Goal: Book appointment/travel/reservation

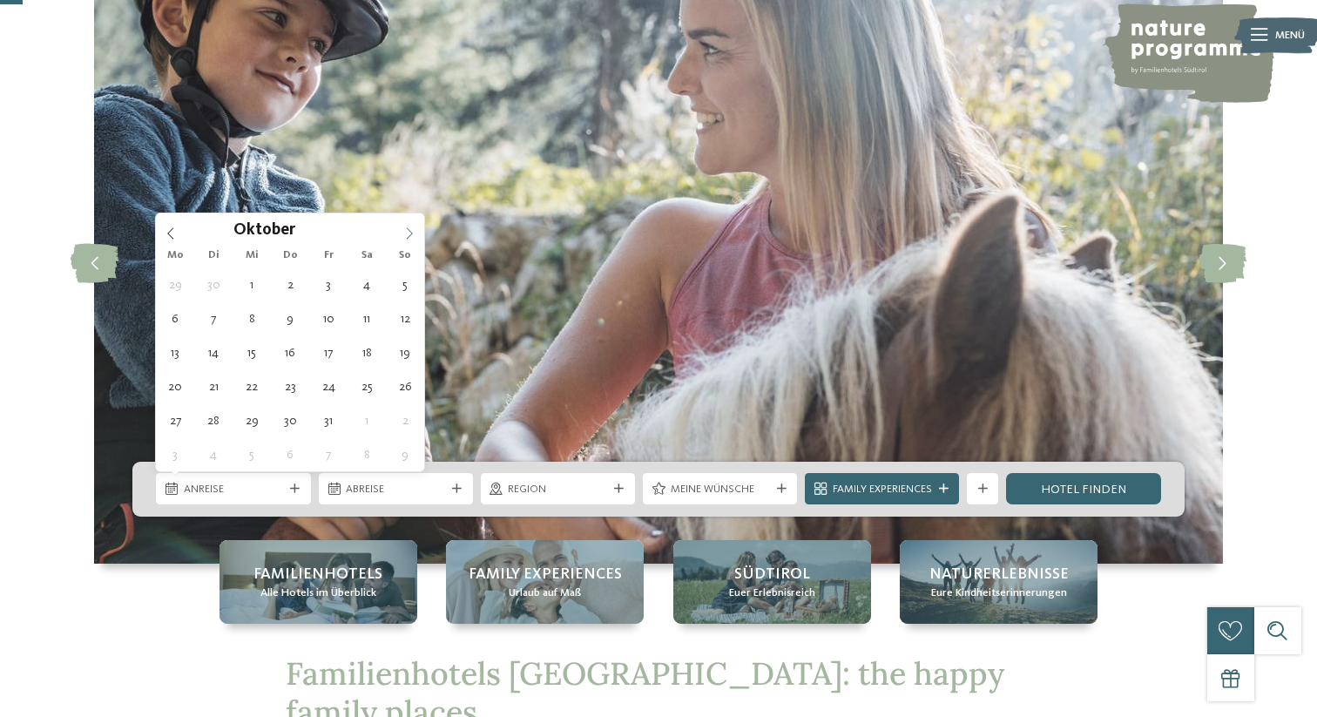
click at [400, 240] on span at bounding box center [410, 228] width 30 height 30
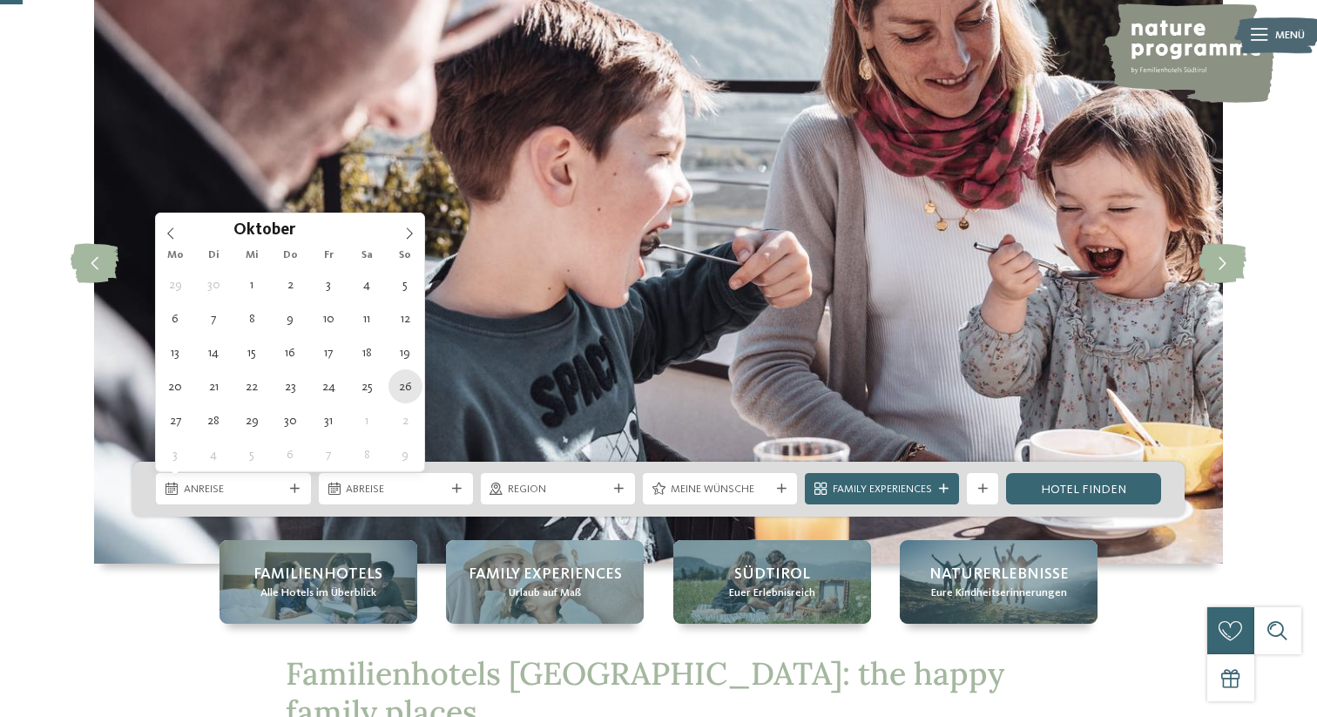
type div "[DATE]"
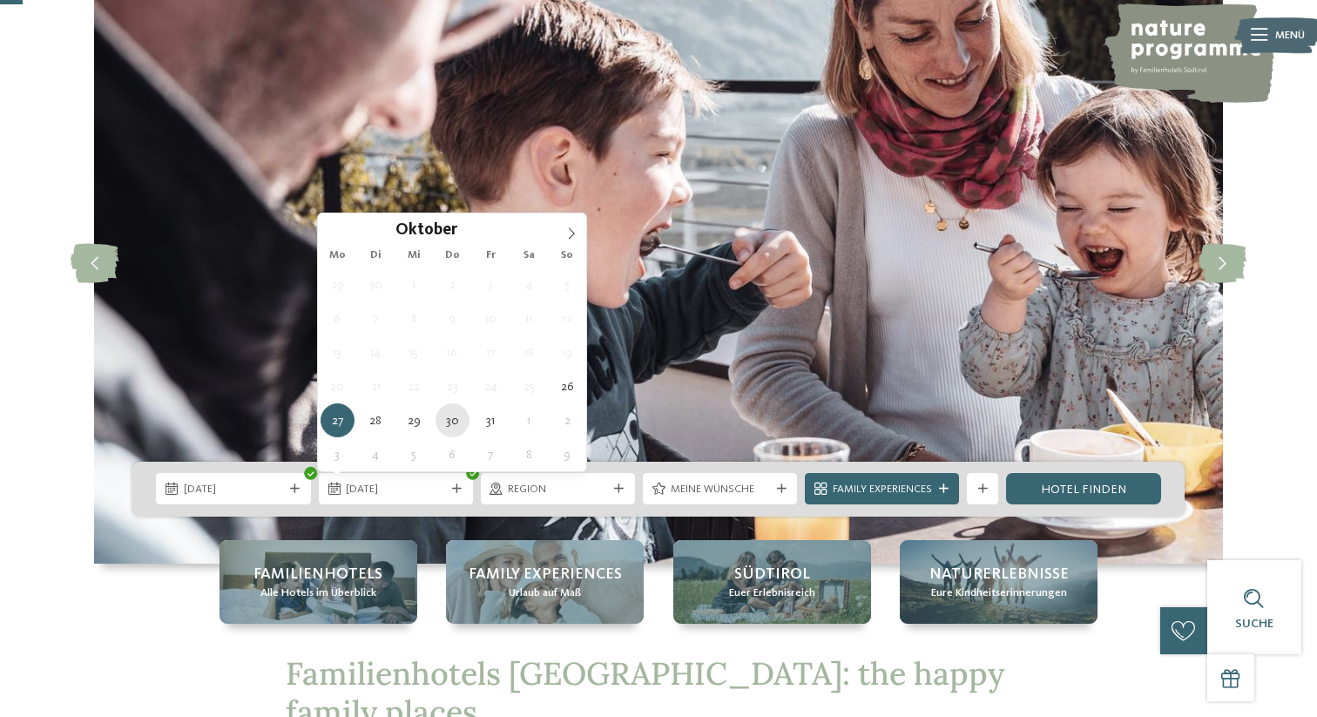
type div "[DATE]"
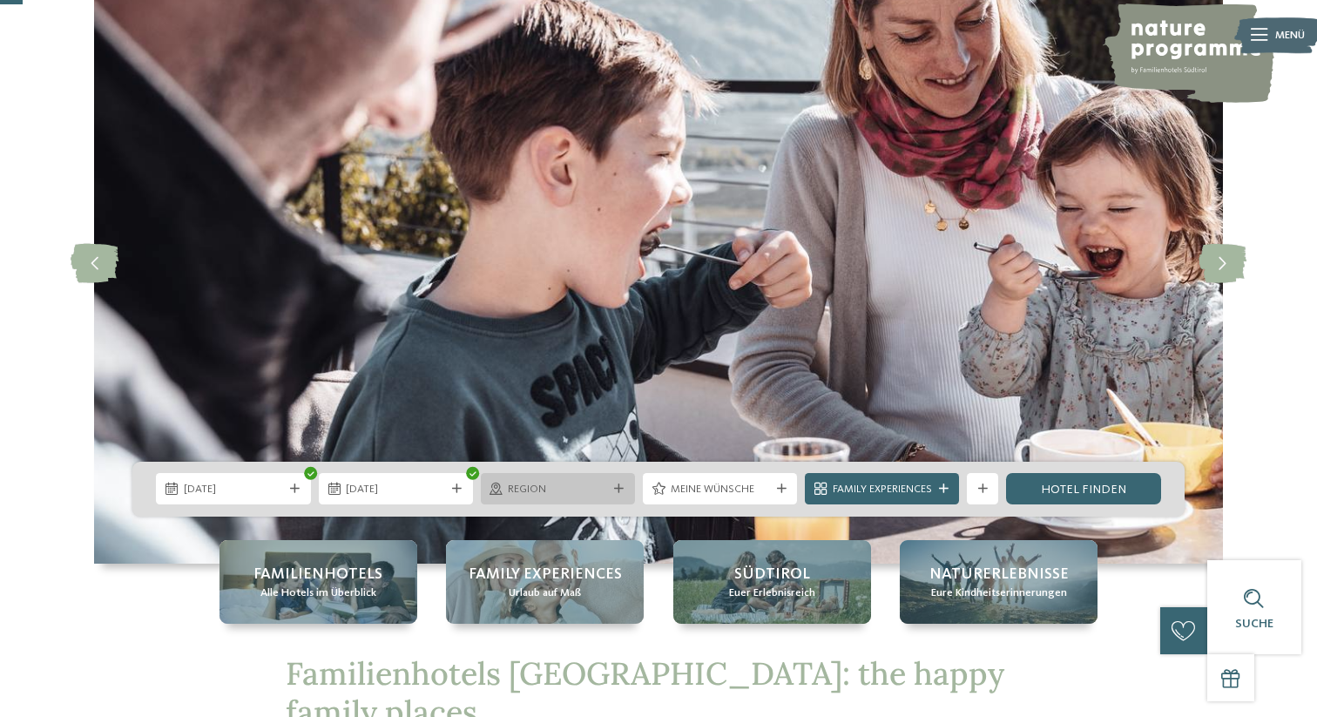
click at [605, 481] on div "Region" at bounding box center [557, 489] width 107 height 17
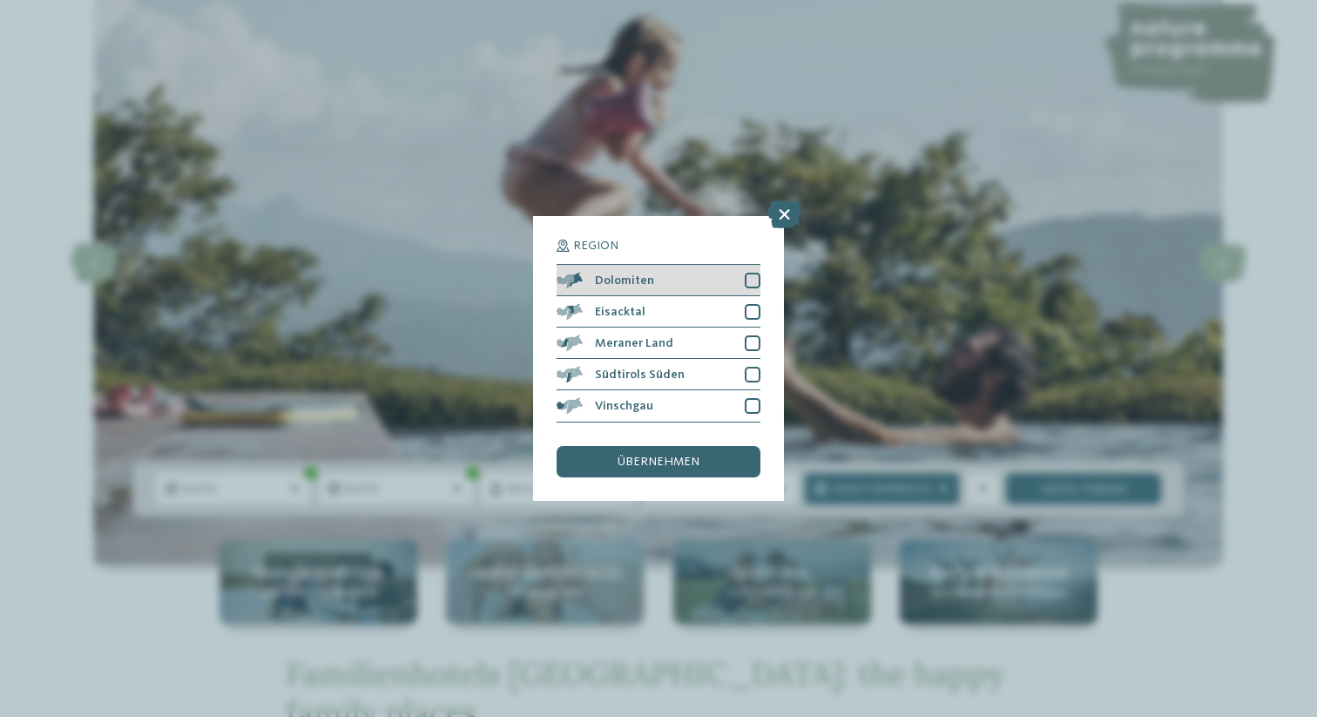
click at [748, 284] on div at bounding box center [753, 281] width 16 height 16
click at [718, 457] on div "übernehmen" at bounding box center [659, 461] width 204 height 31
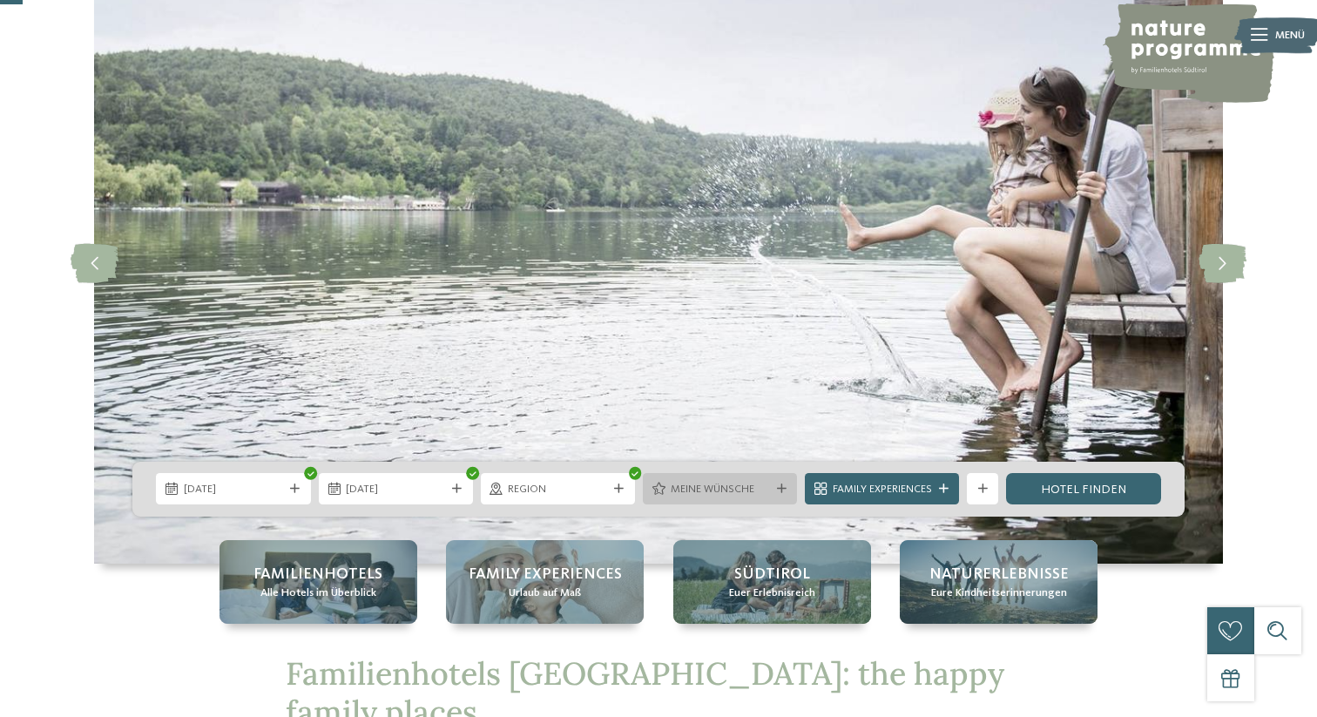
click at [721, 498] on div "Meine Wünsche" at bounding box center [720, 488] width 154 height 31
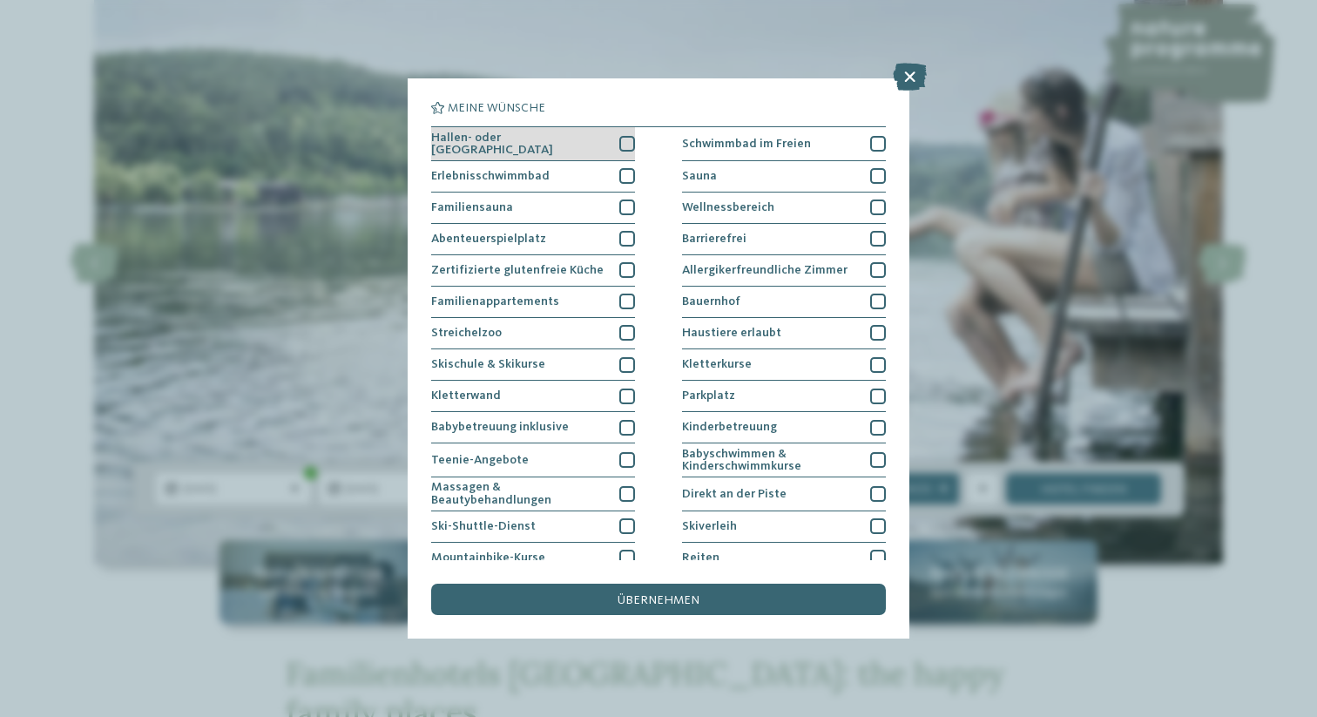
click at [632, 147] on div at bounding box center [627, 144] width 16 height 16
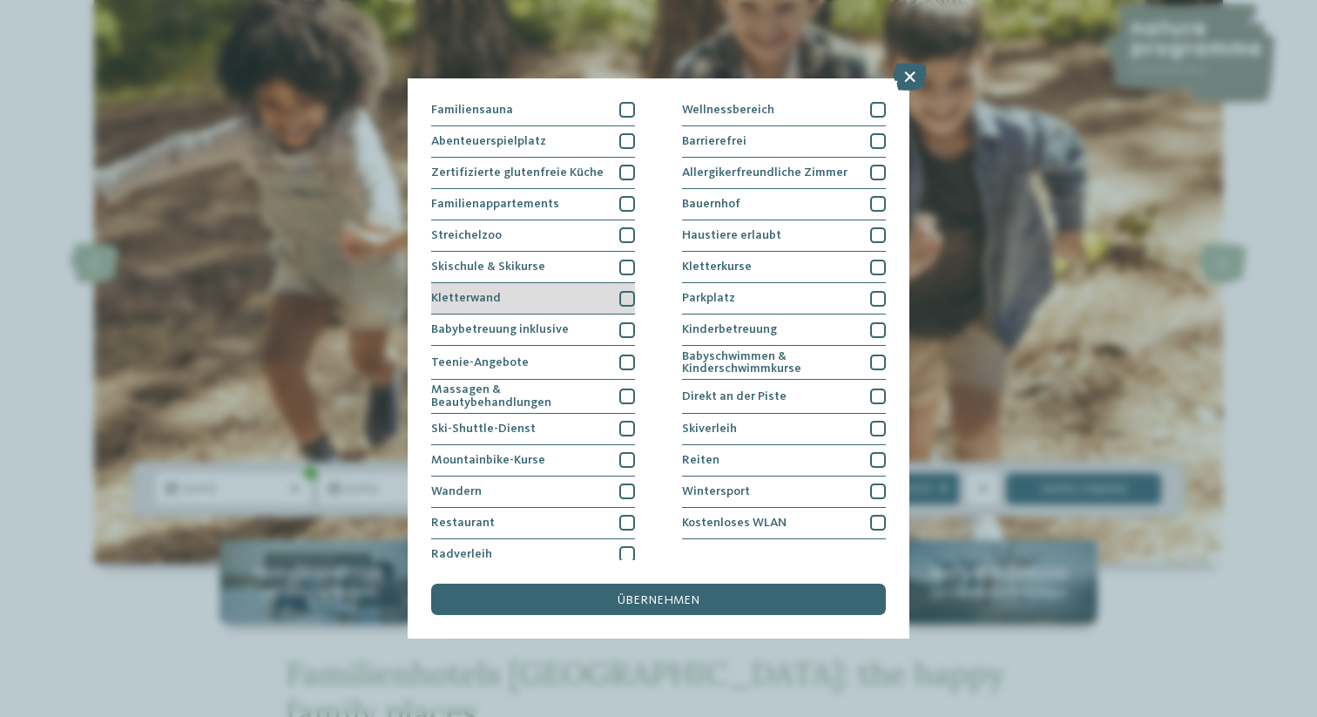
scroll to position [105, 0]
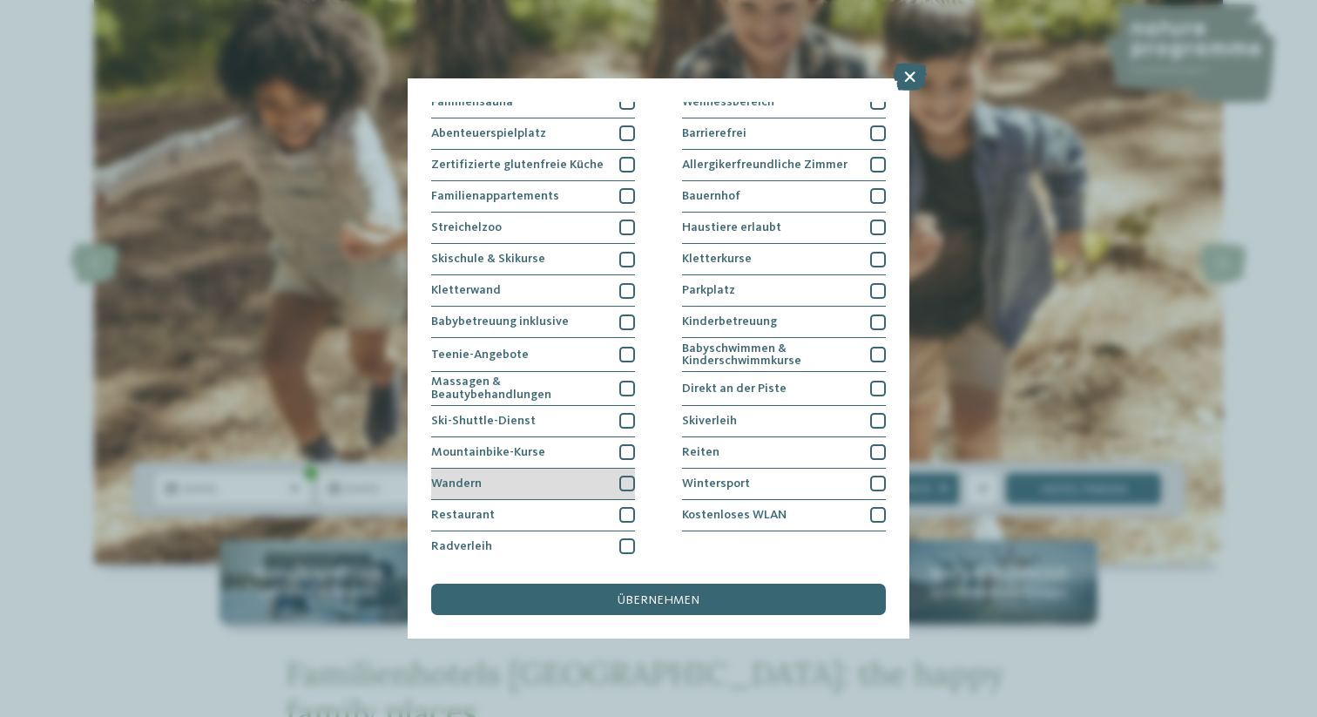
click at [624, 482] on div at bounding box center [627, 484] width 16 height 16
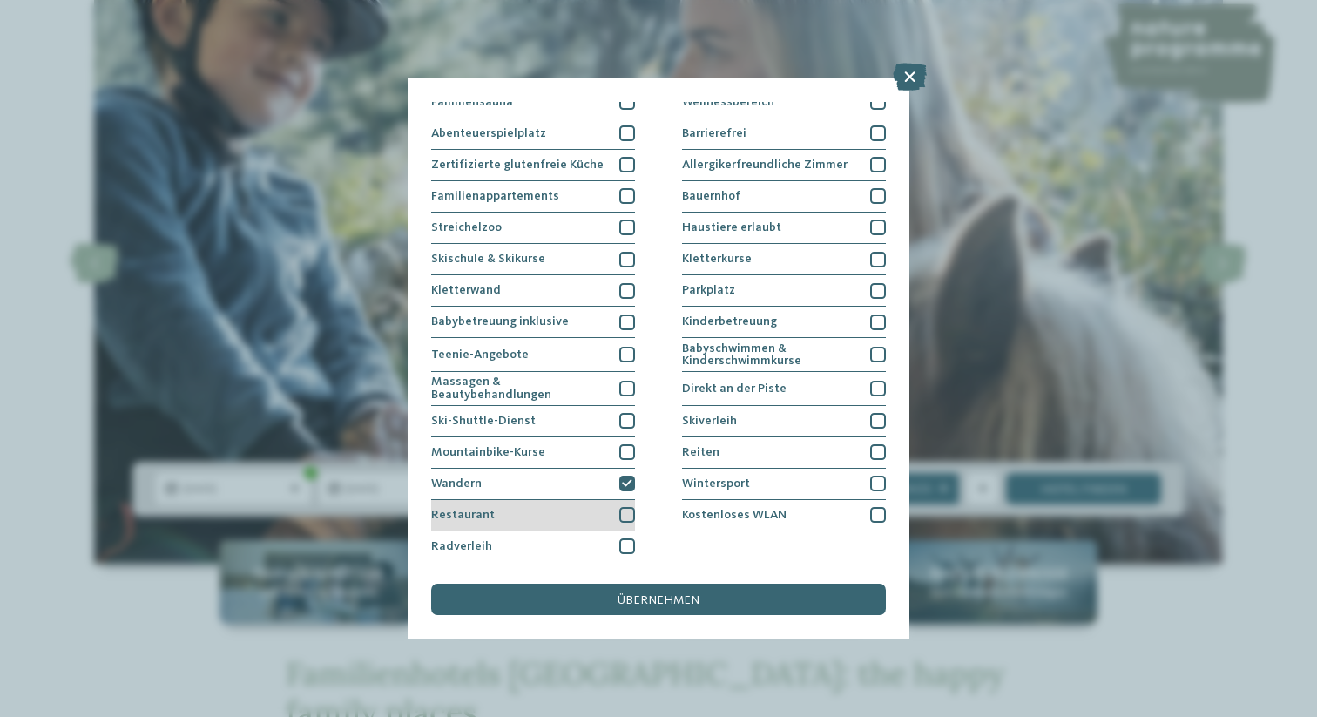
click at [630, 512] on div at bounding box center [627, 515] width 16 height 16
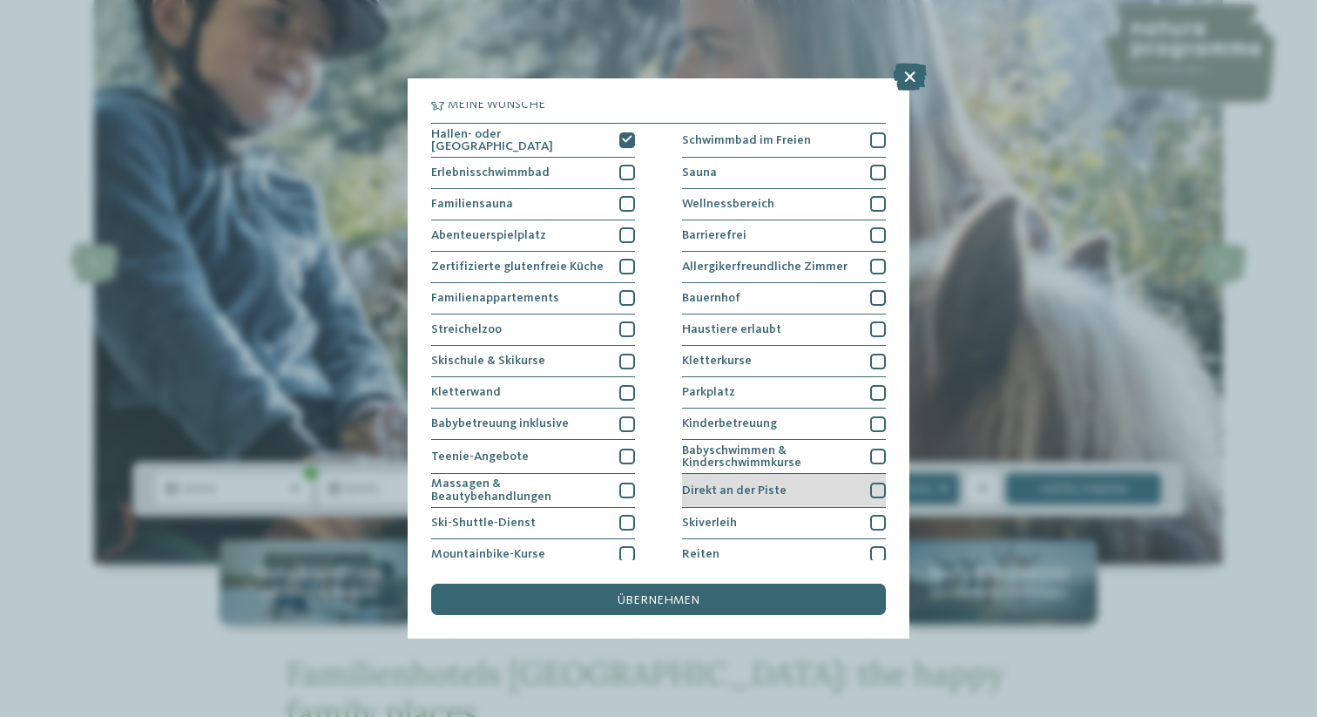
scroll to position [0, 0]
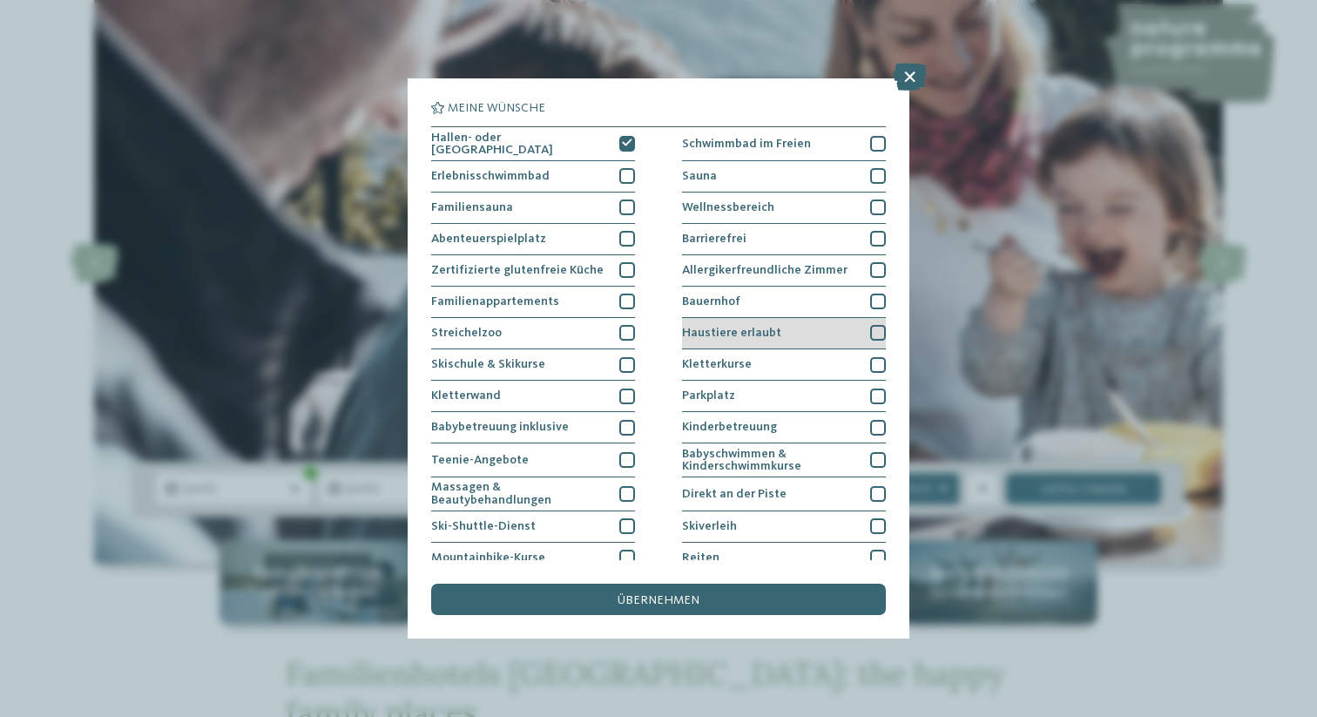
click at [853, 328] on div "Haustiere erlaubt" at bounding box center [784, 333] width 204 height 31
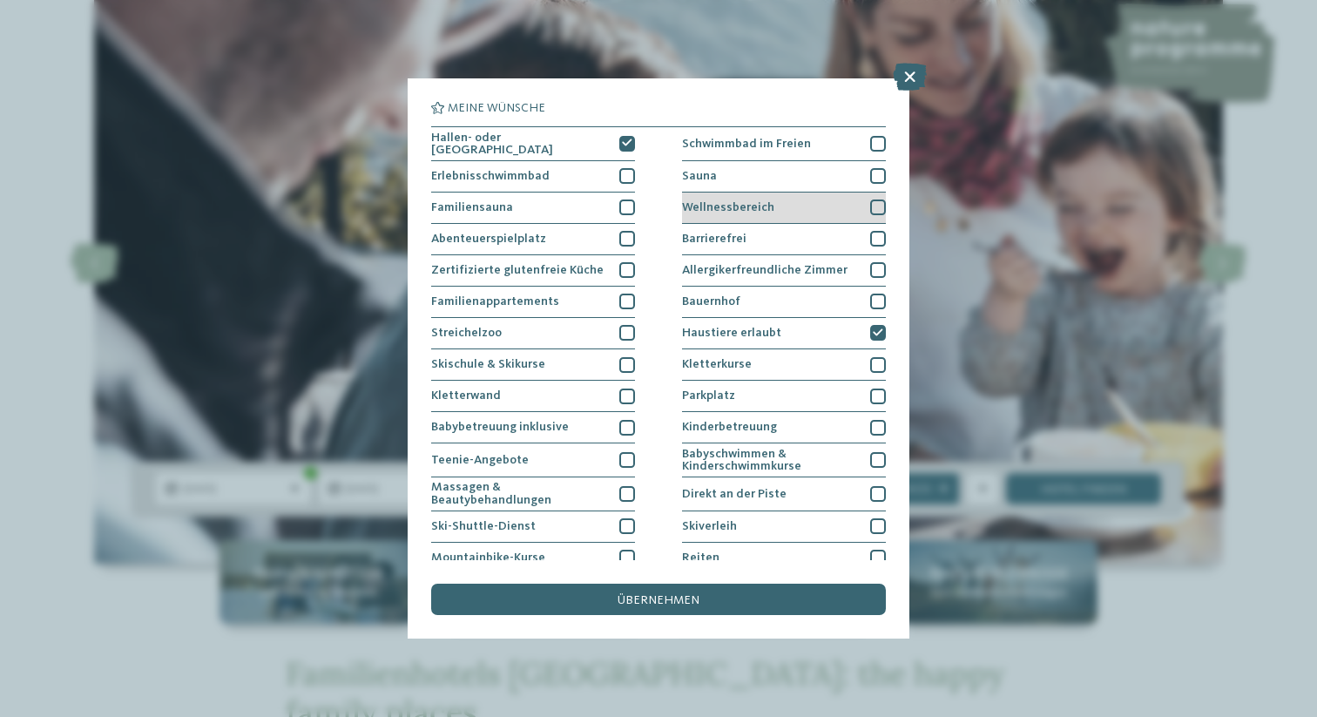
click at [845, 213] on div "Wellnessbereich" at bounding box center [784, 208] width 204 height 31
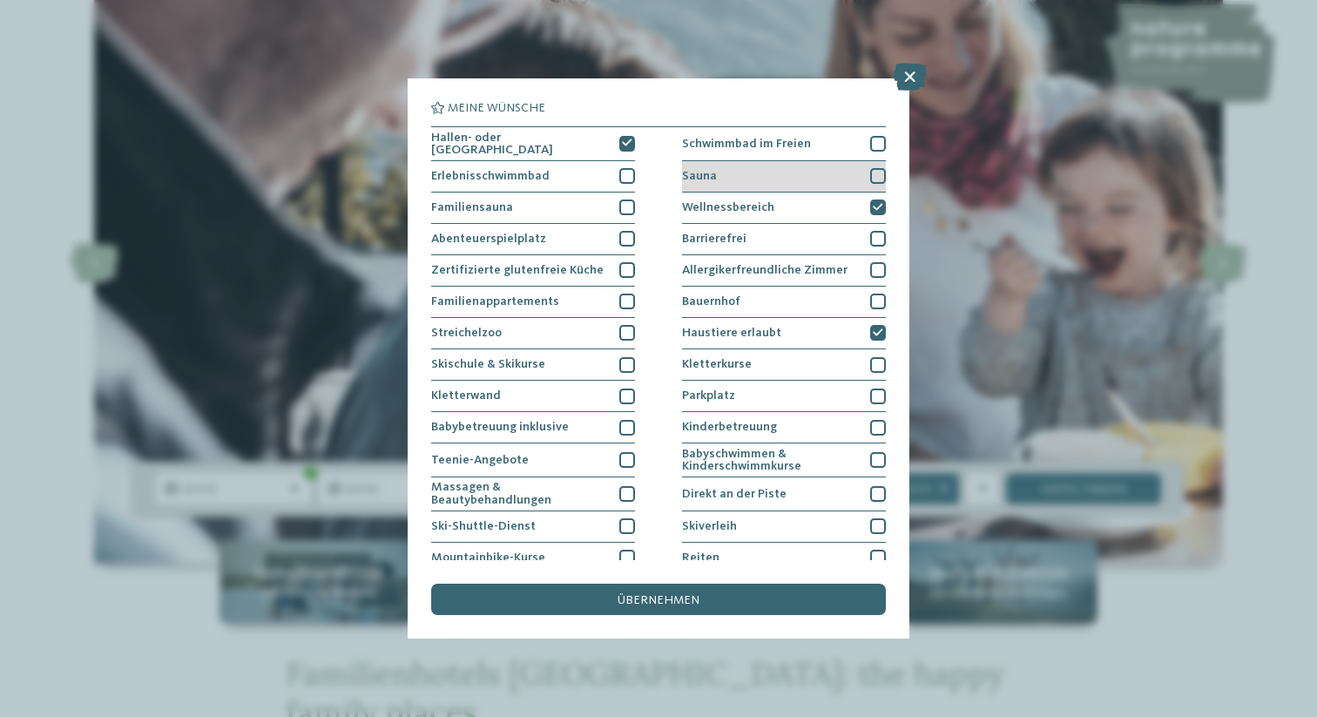
click at [838, 179] on div "Sauna" at bounding box center [784, 176] width 204 height 31
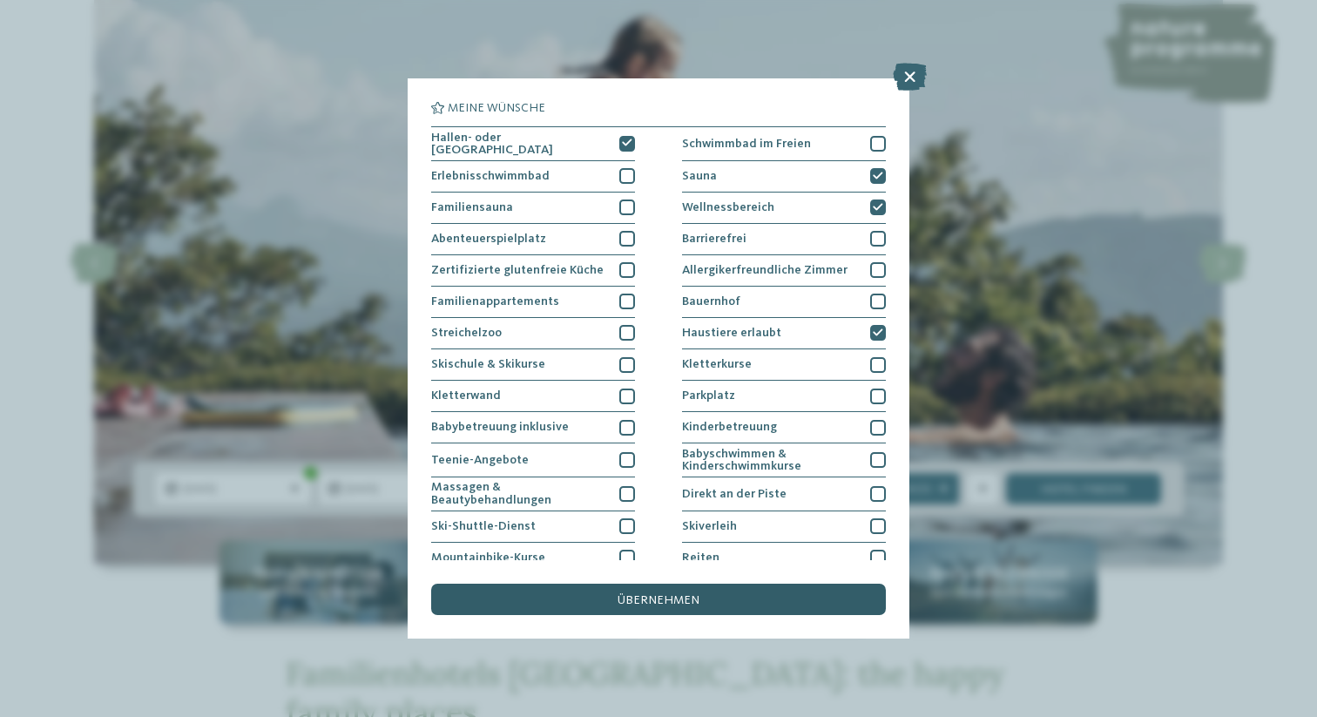
click at [794, 602] on div "übernehmen" at bounding box center [658, 599] width 455 height 31
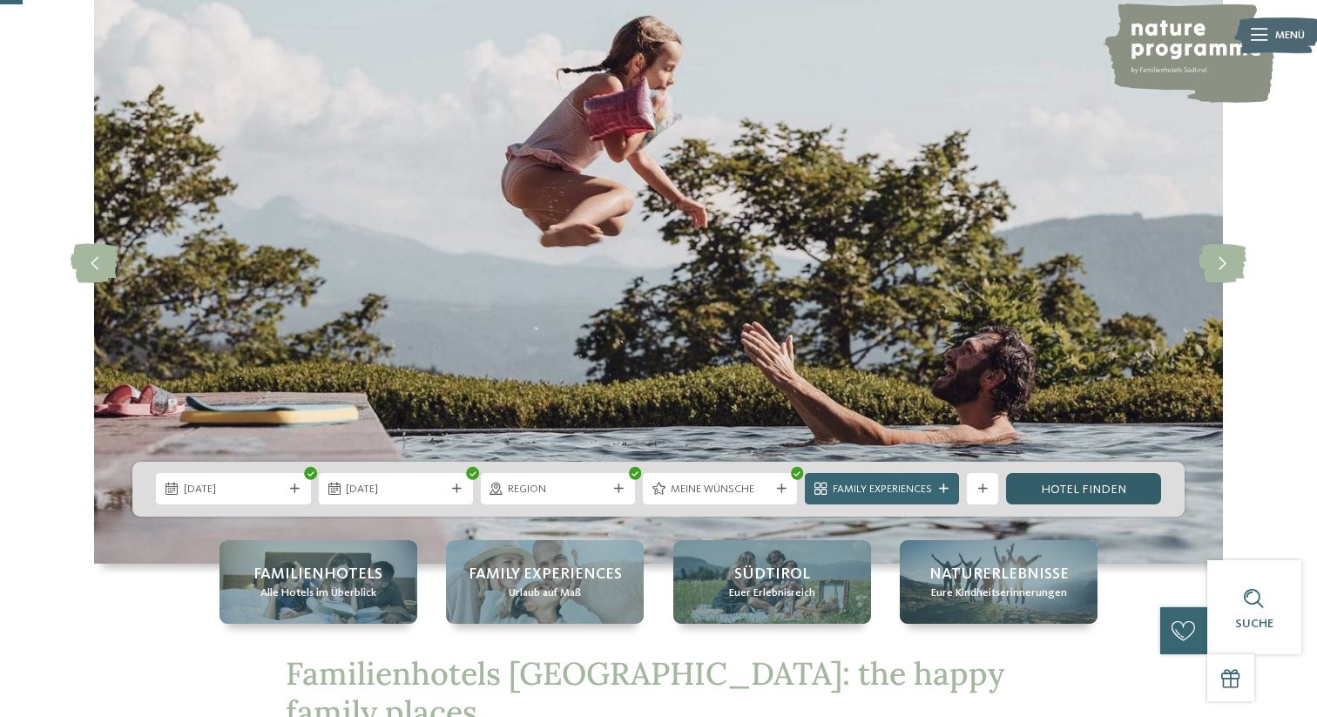
click at [1055, 492] on link "Hotel finden" at bounding box center [1083, 488] width 154 height 31
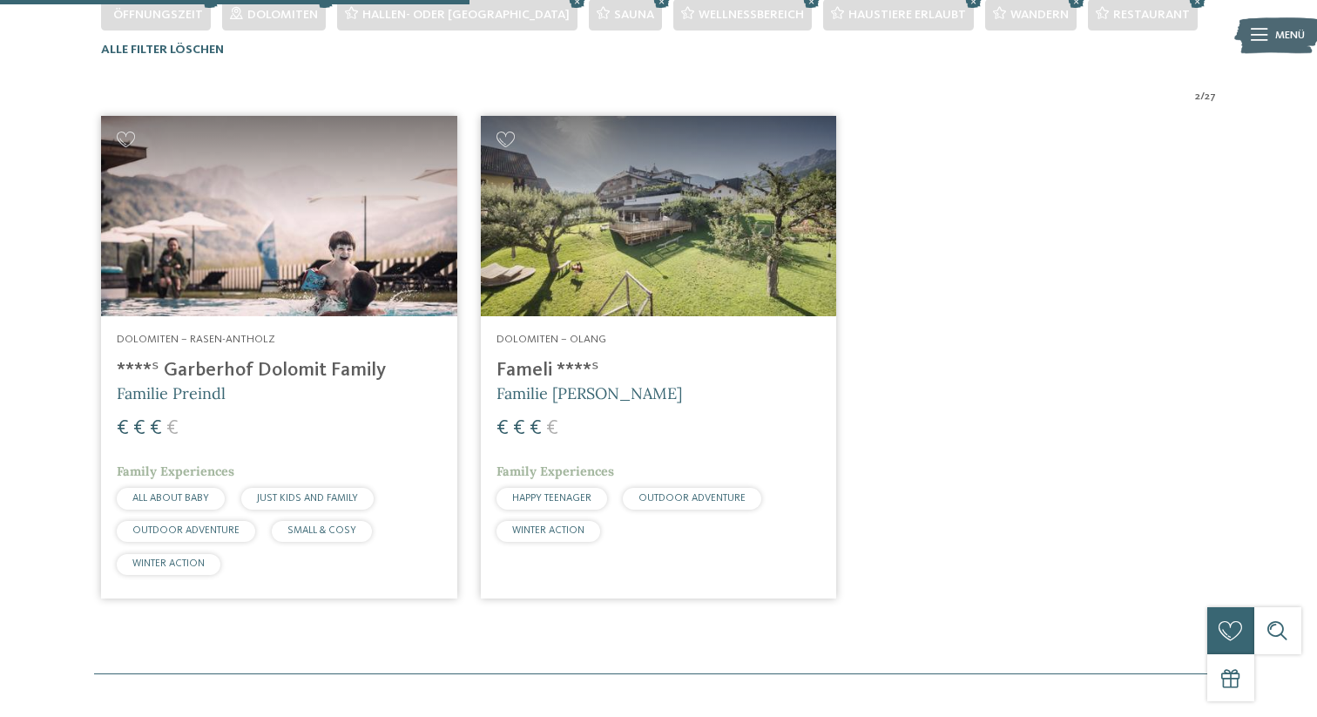
scroll to position [504, 0]
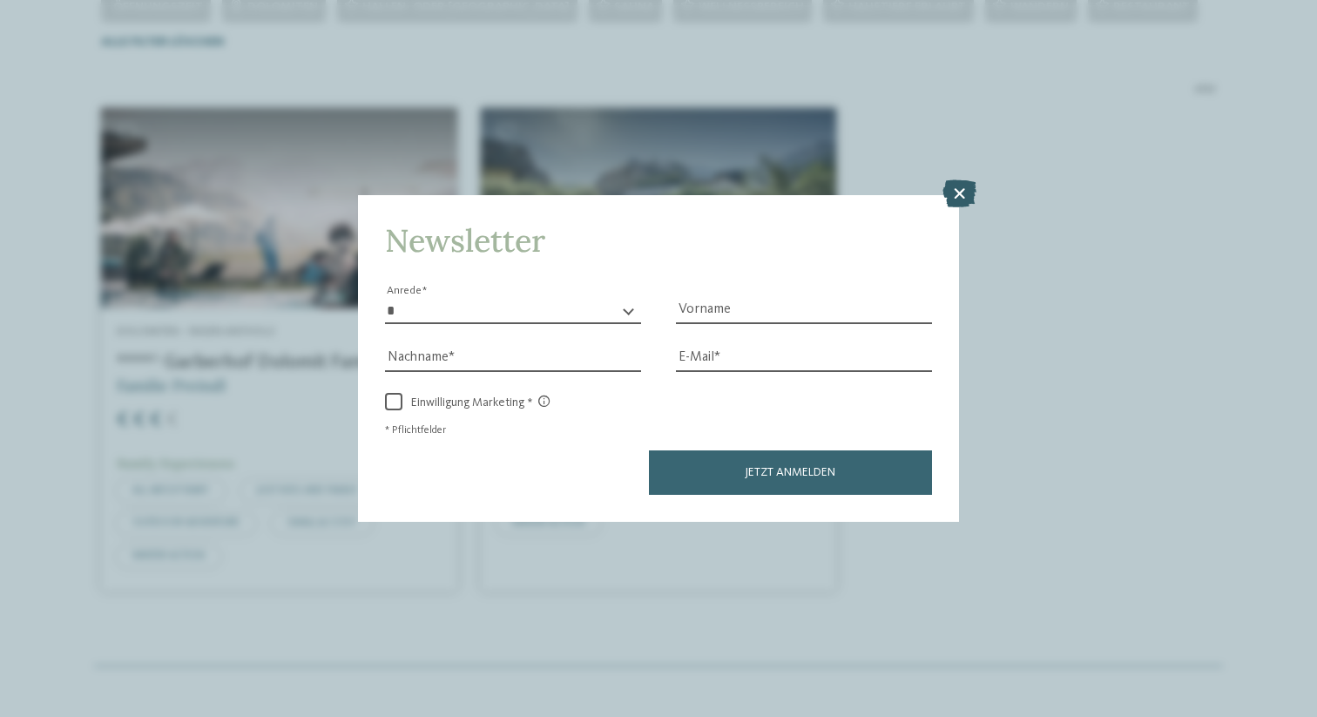
click at [971, 193] on icon at bounding box center [960, 193] width 34 height 28
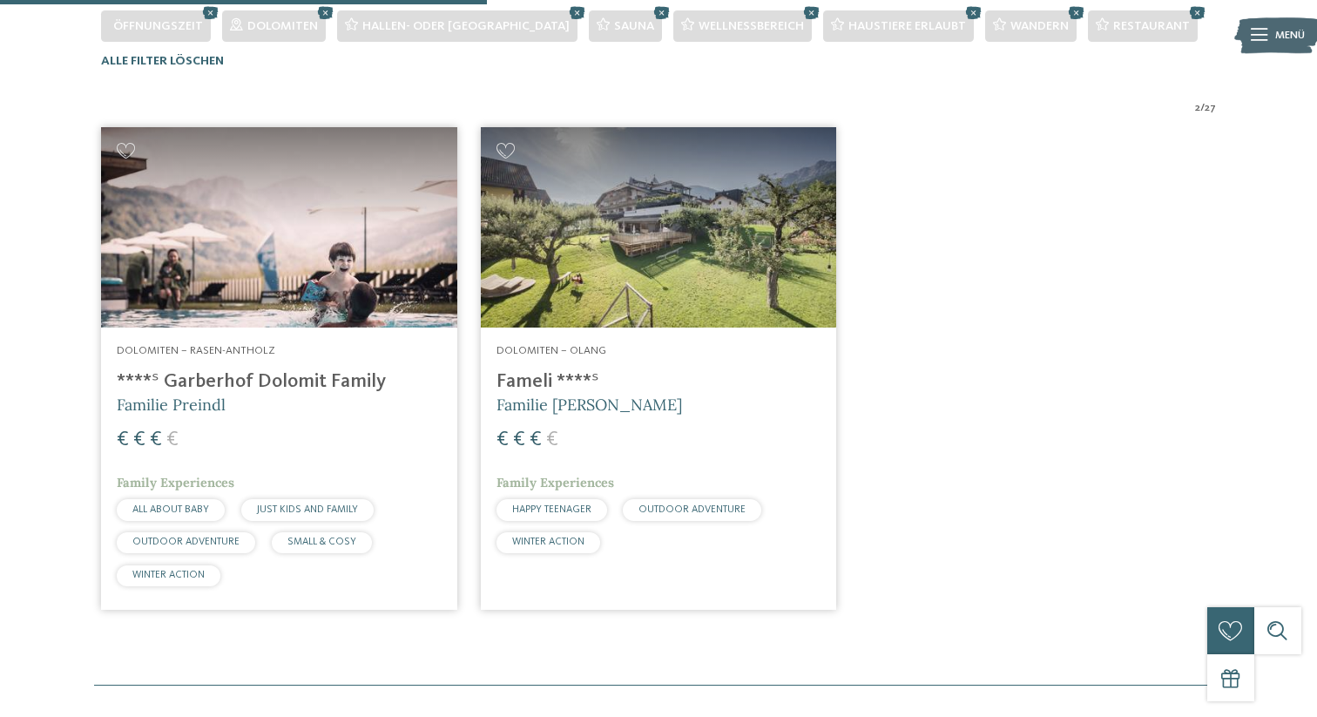
scroll to position [482, 0]
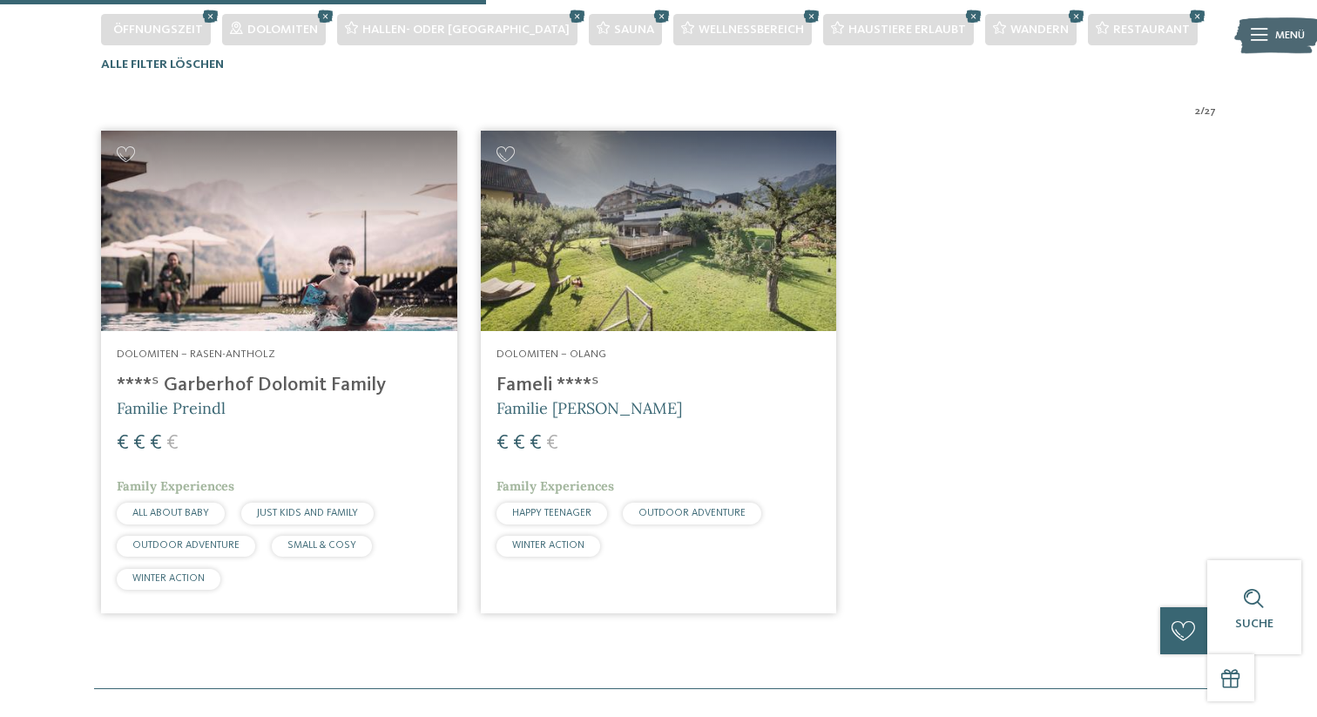
click at [681, 260] on img at bounding box center [658, 231] width 355 height 200
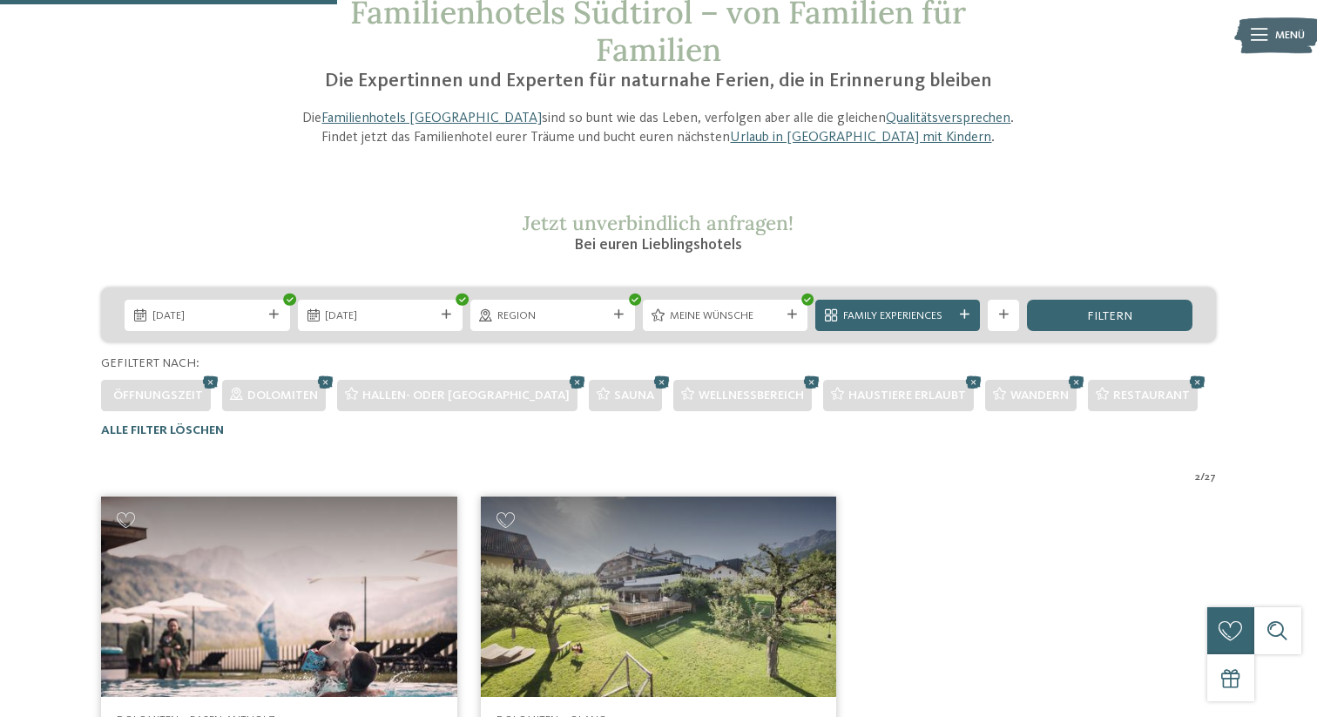
scroll to position [0, 0]
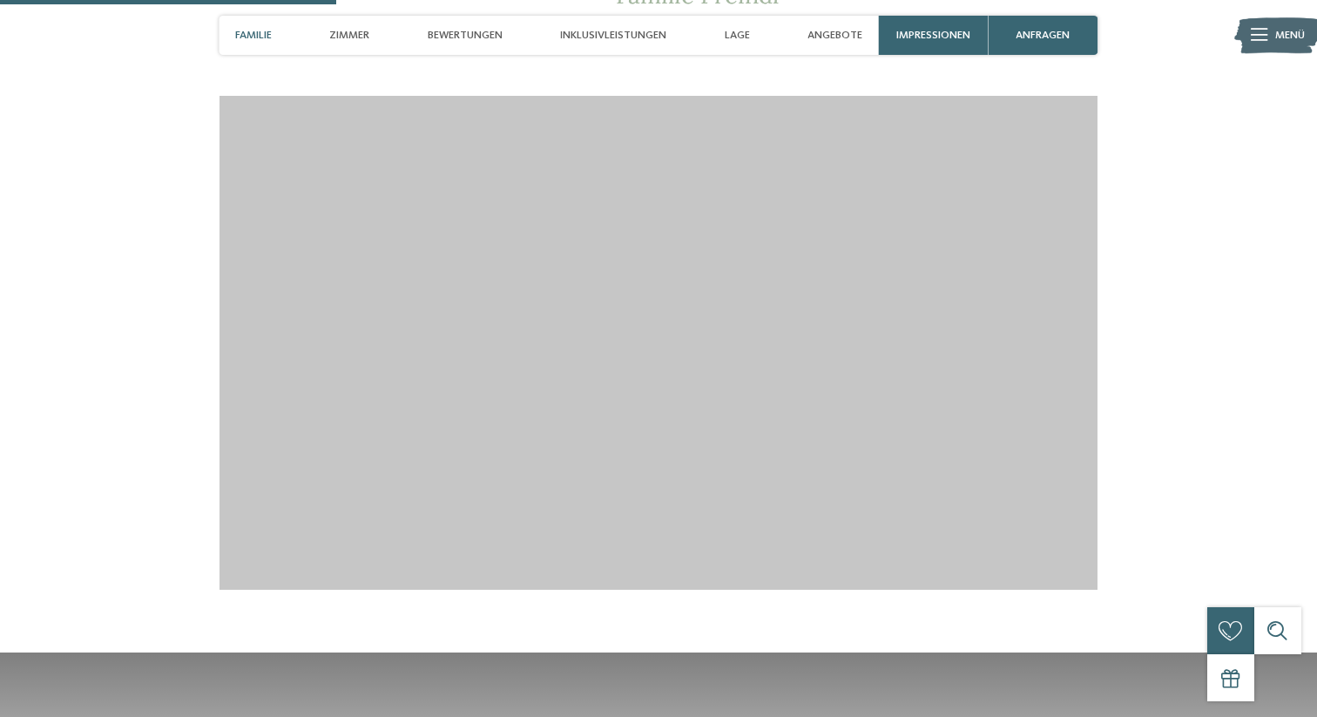
scroll to position [1629, 0]
